Goal: Task Accomplishment & Management: Use online tool/utility

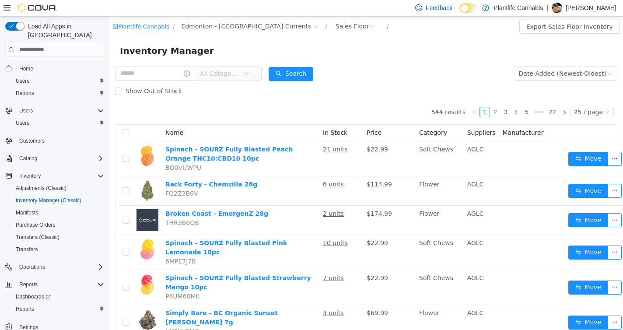
scroll to position [4, 0]
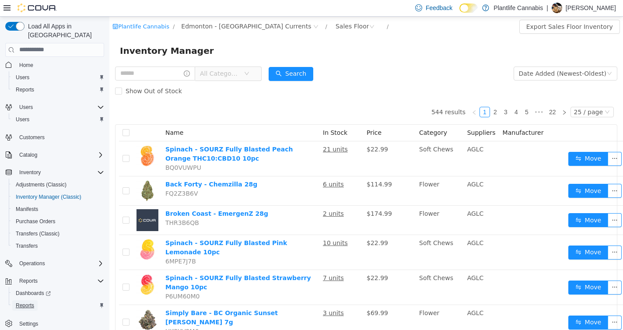
click at [18, 302] on span "Reports" at bounding box center [25, 305] width 18 height 7
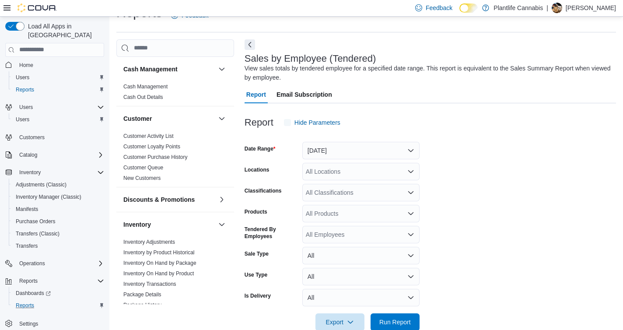
scroll to position [29, 0]
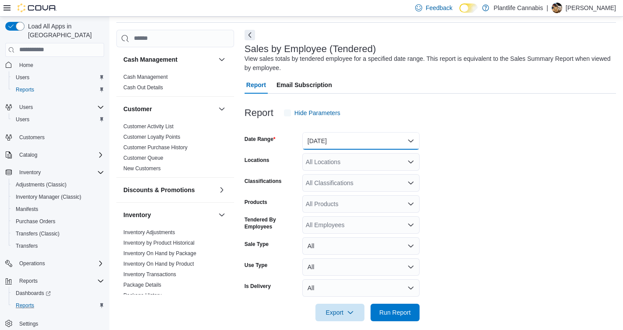
click at [353, 137] on button "[DATE]" at bounding box center [360, 141] width 117 height 18
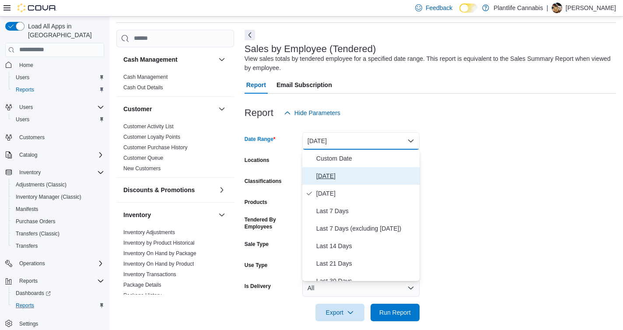
click at [340, 170] on button "[DATE]" at bounding box center [360, 176] width 117 height 18
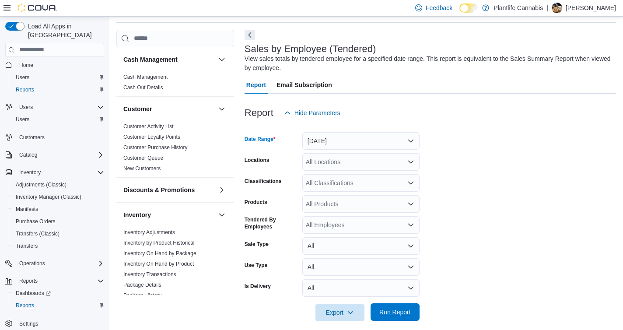
click at [396, 312] on span "Run Report" at bounding box center [395, 312] width 32 height 9
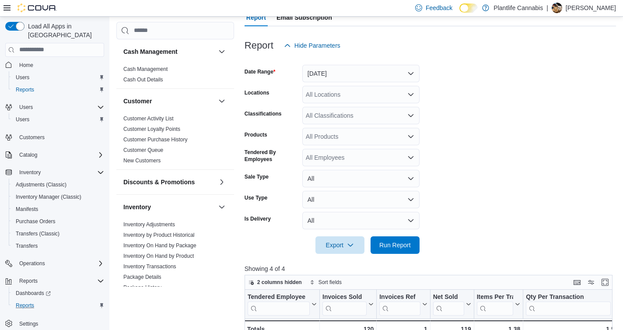
scroll to position [96, 0]
click at [333, 72] on button "[DATE]" at bounding box center [360, 75] width 117 height 18
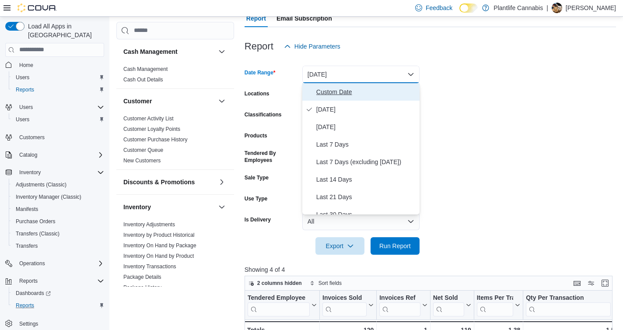
click at [334, 95] on span "Custom Date" at bounding box center [366, 92] width 100 height 11
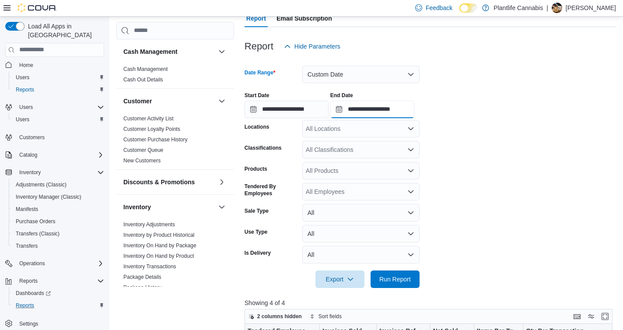
click at [405, 110] on input "**********" at bounding box center [372, 110] width 84 height 18
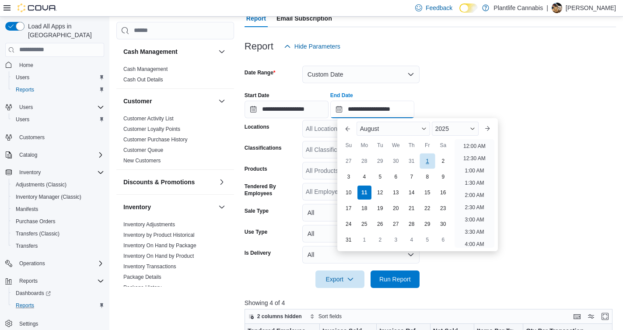
scroll to position [481, 0]
click at [482, 193] on li "9:30 PM" at bounding box center [474, 191] width 27 height 11
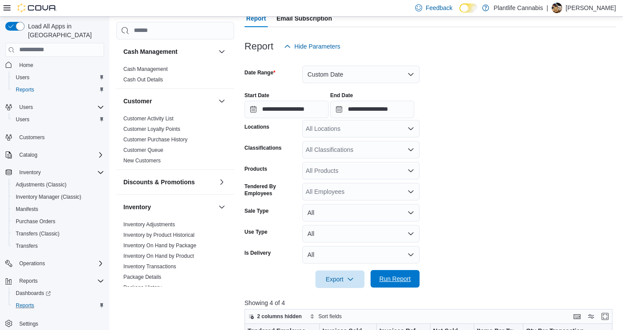
drag, startPoint x: 398, startPoint y: 284, endPoint x: 410, endPoint y: 284, distance: 11.4
click at [398, 284] on span "Run Report" at bounding box center [395, 279] width 39 height 18
click at [371, 96] on div "End Date" at bounding box center [372, 95] width 84 height 7
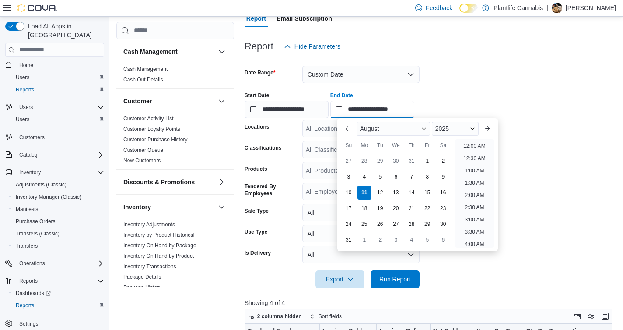
click at [383, 110] on input "**********" at bounding box center [372, 110] width 84 height 18
click at [477, 165] on li "8:30 PM" at bounding box center [474, 167] width 27 height 11
type input "**********"
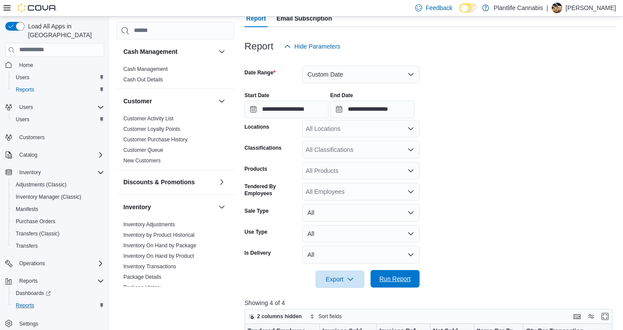
click at [385, 277] on span "Run Report" at bounding box center [395, 278] width 32 height 9
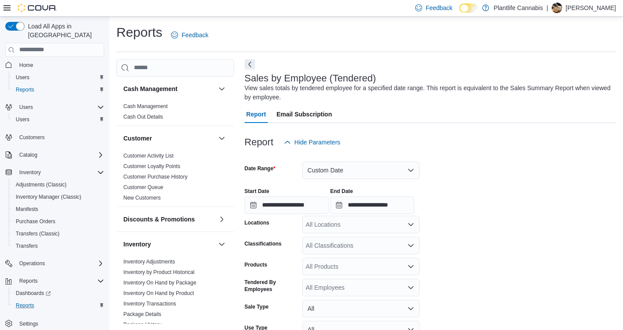
click at [348, 182] on div "**********" at bounding box center [431, 197] width 372 height 33
click at [335, 167] on button "Custom Date" at bounding box center [360, 170] width 117 height 18
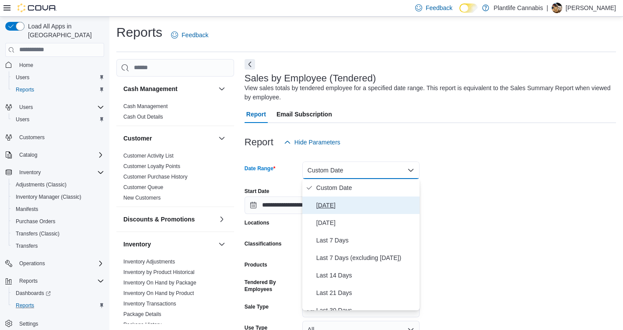
click at [322, 201] on span "[DATE]" at bounding box center [366, 205] width 100 height 11
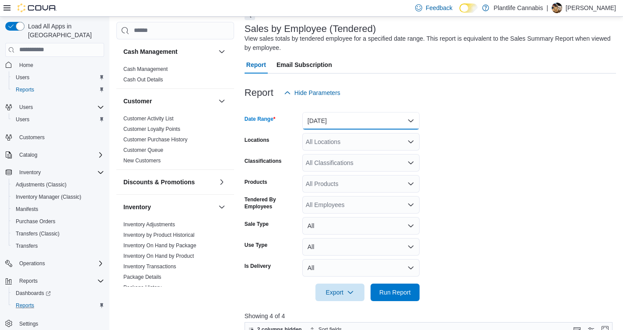
scroll to position [111, 0]
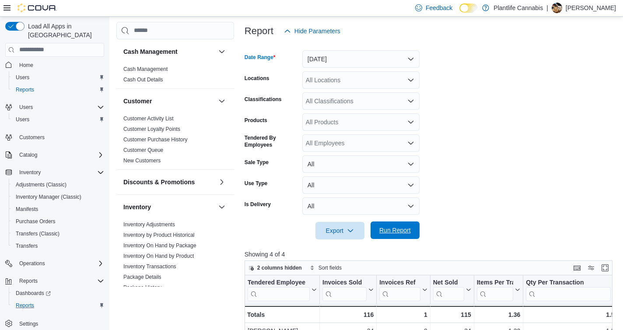
click at [415, 234] on button "Run Report" at bounding box center [395, 230] width 49 height 18
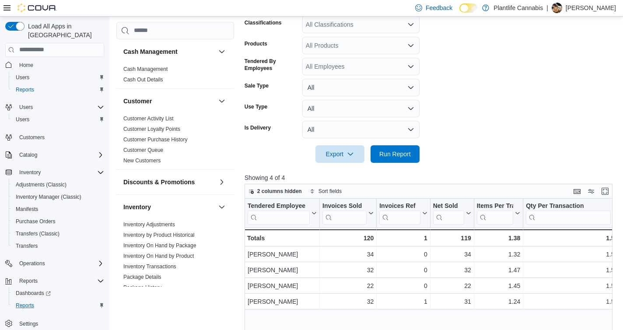
scroll to position [230, 0]
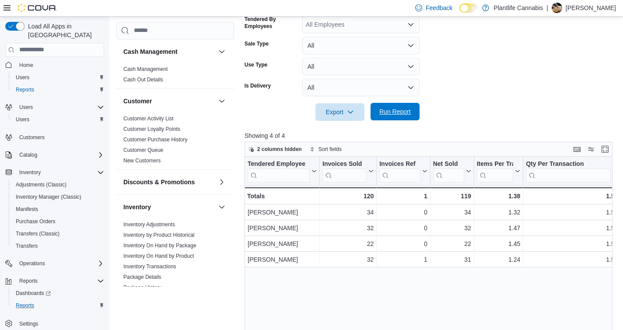
click at [398, 118] on span "Run Report" at bounding box center [395, 112] width 39 height 18
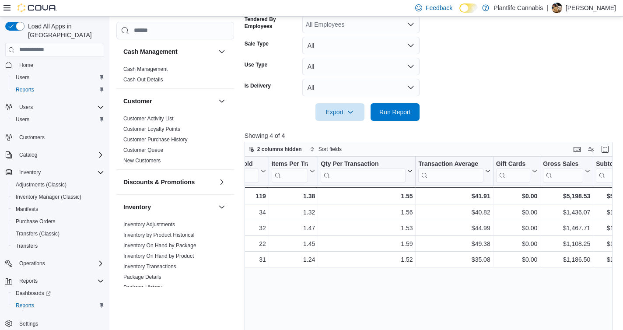
scroll to position [0, 0]
